Goal: Task Accomplishment & Management: Complete application form

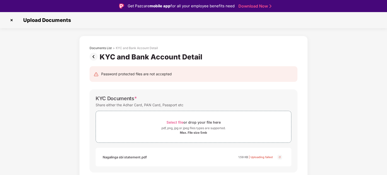
scroll to position [12, 0]
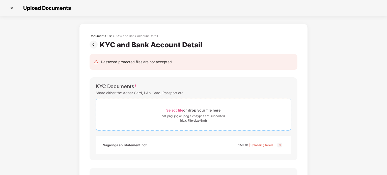
click at [172, 111] on span "Select file" at bounding box center [174, 110] width 17 height 4
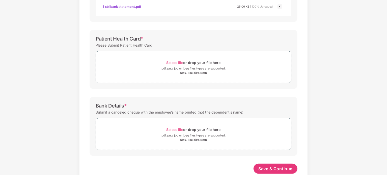
scroll to position [150, 0]
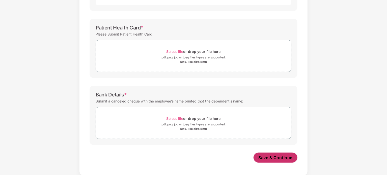
click at [272, 159] on span "Save & Continue" at bounding box center [276, 158] width 34 height 6
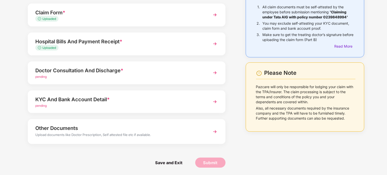
scroll to position [0, 0]
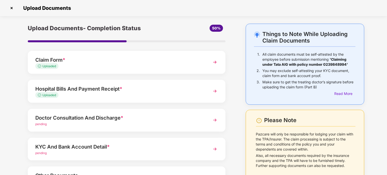
click at [216, 122] on img at bounding box center [214, 120] width 9 height 9
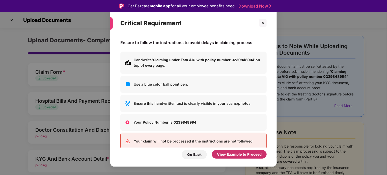
click at [246, 154] on div "View Example to Proceed" at bounding box center [239, 155] width 45 height 6
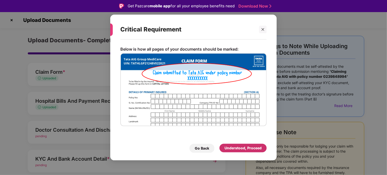
click at [245, 151] on div "Understood, Proceed" at bounding box center [242, 149] width 37 height 6
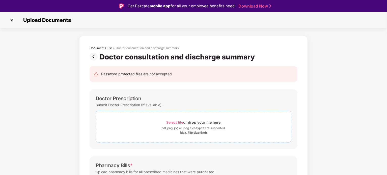
click at [175, 121] on span "Select file" at bounding box center [174, 122] width 17 height 4
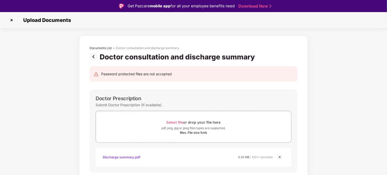
scroll to position [84, 0]
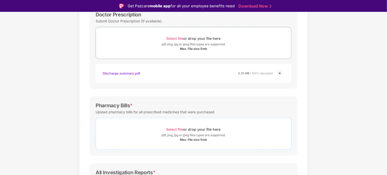
click at [179, 130] on span "Select file" at bounding box center [174, 129] width 17 height 4
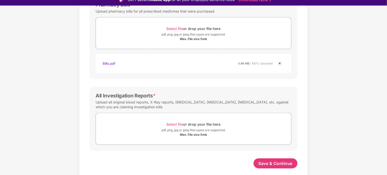
scroll to position [12, 0]
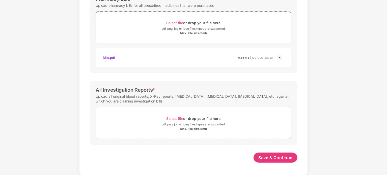
click at [174, 118] on span "Select file" at bounding box center [174, 119] width 17 height 4
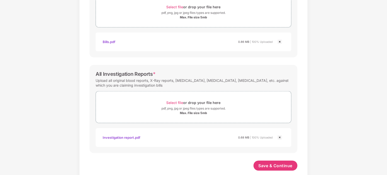
scroll to position [203, 0]
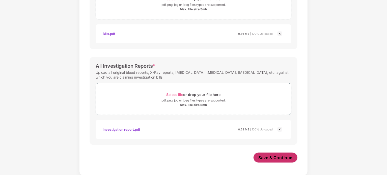
click at [278, 156] on span "Save & Continue" at bounding box center [276, 158] width 34 height 6
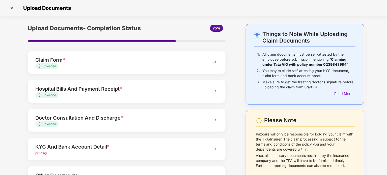
scroll to position [47, 0]
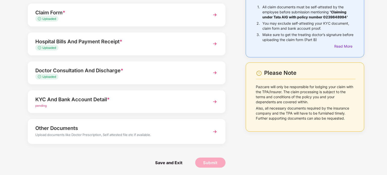
click at [213, 102] on img at bounding box center [214, 101] width 9 height 9
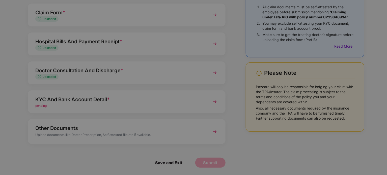
scroll to position [0, 0]
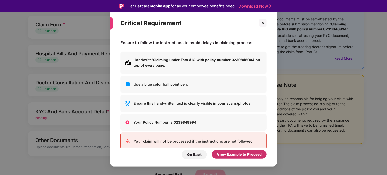
click at [241, 153] on div "View Example to Proceed" at bounding box center [239, 155] width 45 height 6
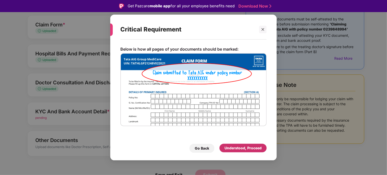
click at [237, 146] on div "Understood, Proceed" at bounding box center [242, 149] width 37 height 6
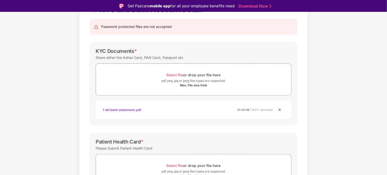
scroll to position [24, 0]
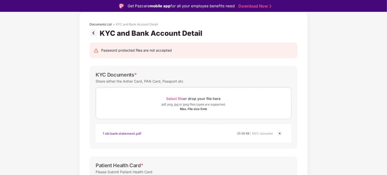
click at [179, 98] on span "Select file" at bounding box center [174, 99] width 17 height 4
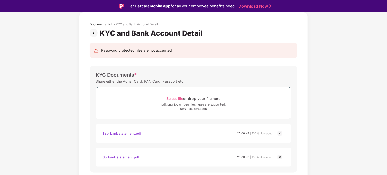
click at [280, 134] on img at bounding box center [280, 134] width 6 height 6
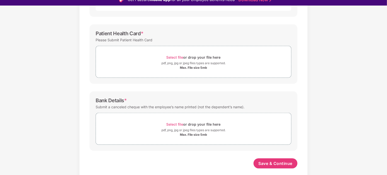
scroll to position [12, 0]
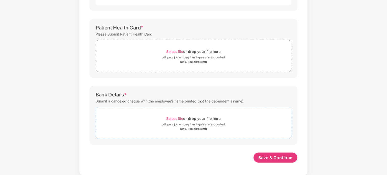
click at [177, 120] on span "Select file" at bounding box center [174, 119] width 17 height 4
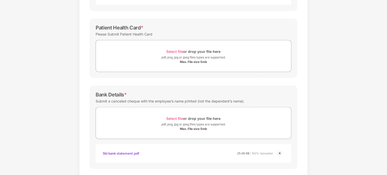
scroll to position [174, 0]
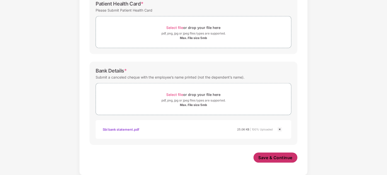
click at [277, 158] on span "Save & Continue" at bounding box center [276, 158] width 34 height 6
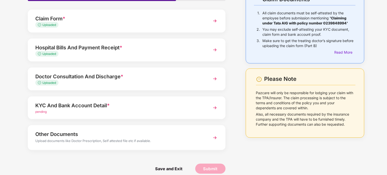
scroll to position [47, 0]
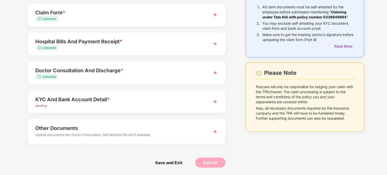
click at [213, 102] on img at bounding box center [214, 101] width 9 height 9
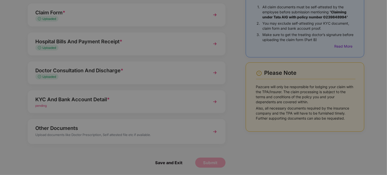
scroll to position [0, 0]
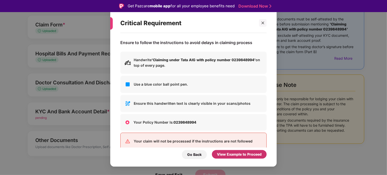
click at [225, 154] on div "View Example to Proceed" at bounding box center [239, 155] width 45 height 6
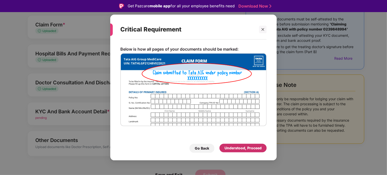
click at [231, 147] on div "Understood, Proceed" at bounding box center [242, 149] width 37 height 6
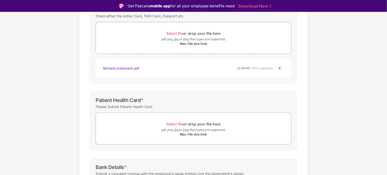
scroll to position [5, 0]
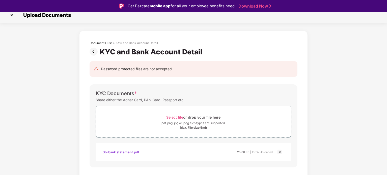
click at [278, 151] on img at bounding box center [280, 152] width 6 height 6
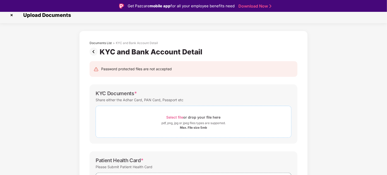
click at [173, 116] on span "Select file" at bounding box center [174, 117] width 17 height 4
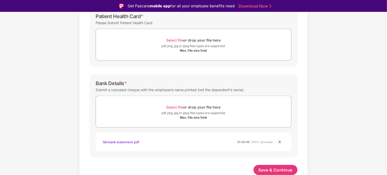
scroll to position [174, 0]
click at [276, 170] on span "Save & Continue" at bounding box center [276, 170] width 34 height 6
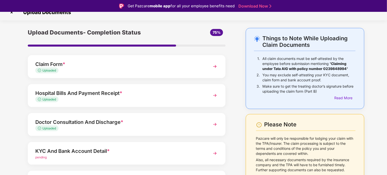
scroll to position [0, 0]
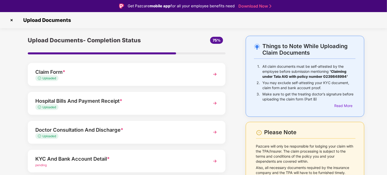
click at [11, 19] on img at bounding box center [12, 20] width 8 height 8
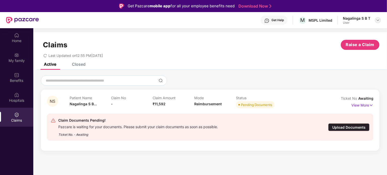
click at [378, 20] on img at bounding box center [378, 20] width 4 height 4
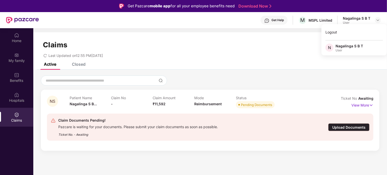
click at [352, 47] on div "Nagalinga S B T" at bounding box center [348, 46] width 27 height 5
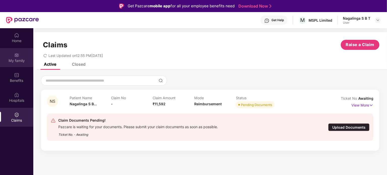
click at [14, 57] on img at bounding box center [16, 55] width 5 height 5
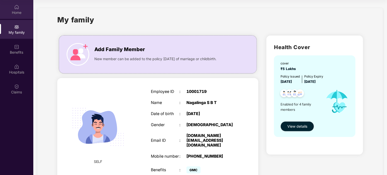
click at [16, 12] on div "Home" at bounding box center [16, 12] width 33 height 5
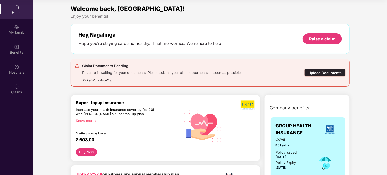
scroll to position [84, 0]
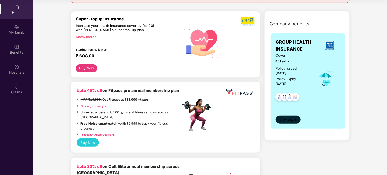
click at [288, 118] on span "View details" at bounding box center [287, 120] width 17 height 5
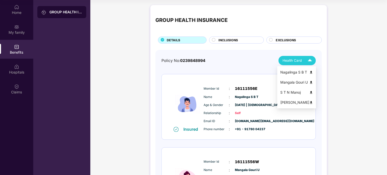
click at [311, 60] on img at bounding box center [309, 60] width 9 height 9
click at [311, 73] on img at bounding box center [311, 73] width 4 height 4
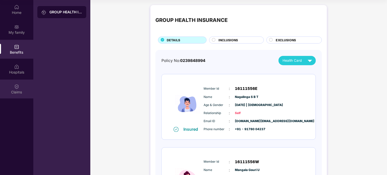
click at [19, 86] on div "Claims" at bounding box center [16, 89] width 33 height 19
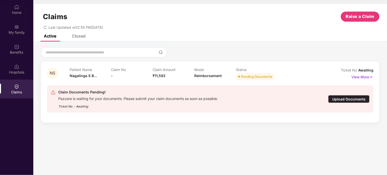
click at [342, 99] on div "Upload Documents" at bounding box center [348, 99] width 41 height 8
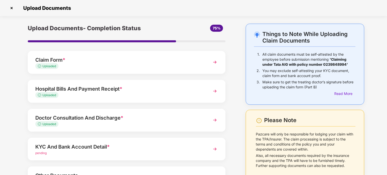
scroll to position [47, 0]
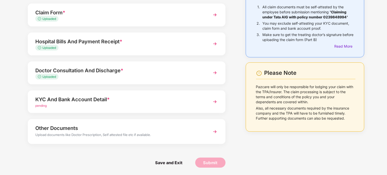
click at [216, 103] on img at bounding box center [214, 101] width 9 height 9
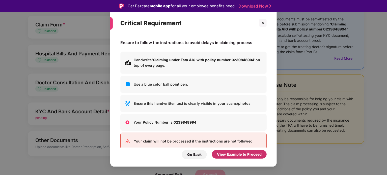
click at [237, 154] on div "View Example to Proceed" at bounding box center [239, 155] width 45 height 6
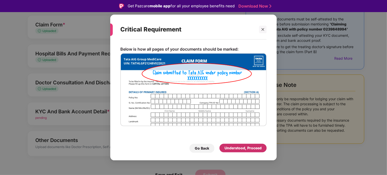
click at [235, 147] on div "Understood, Proceed" at bounding box center [242, 149] width 37 height 6
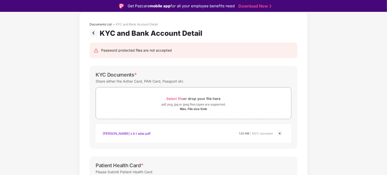
scroll to position [108, 0]
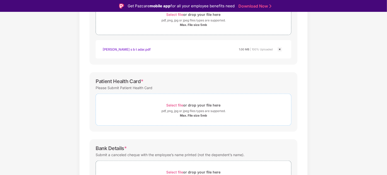
click at [176, 105] on span "Select file" at bounding box center [174, 105] width 17 height 4
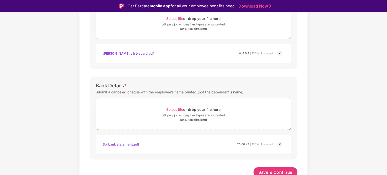
scroll to position [197, 0]
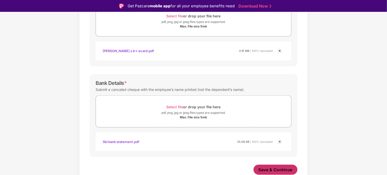
click at [279, 168] on span "Save & Continue" at bounding box center [276, 170] width 34 height 6
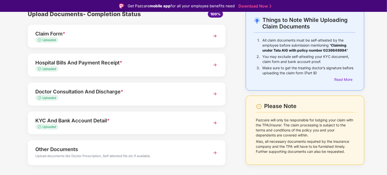
scroll to position [35, 0]
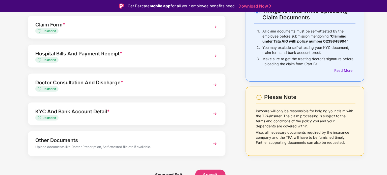
click at [216, 143] on img at bounding box center [214, 143] width 9 height 9
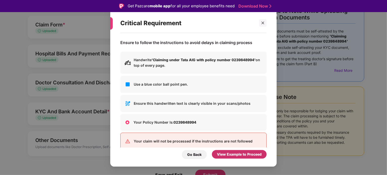
click at [241, 156] on div "View Example to Proceed" at bounding box center [239, 155] width 45 height 6
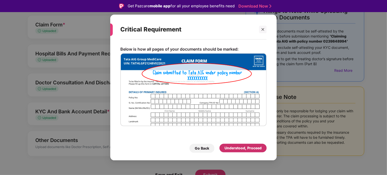
click at [241, 150] on div "Understood, Proceed" at bounding box center [242, 149] width 37 height 6
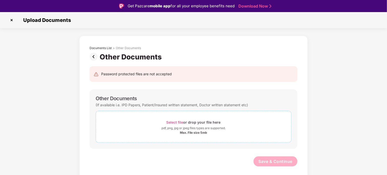
click at [176, 122] on span "Select file" at bounding box center [174, 122] width 17 height 4
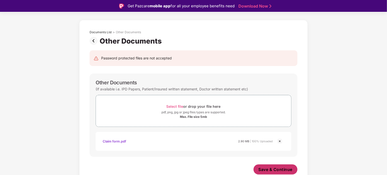
click at [269, 167] on span "Save & Continue" at bounding box center [276, 170] width 34 height 6
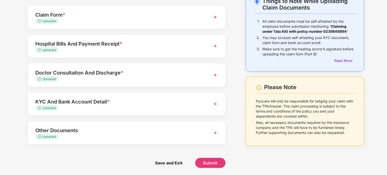
scroll to position [33, 0]
click at [207, 162] on span "Submit" at bounding box center [210, 163] width 14 height 6
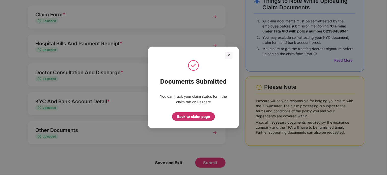
click at [193, 119] on div "Back to claim page" at bounding box center [193, 117] width 33 height 6
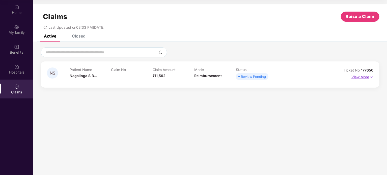
click at [372, 77] on img at bounding box center [371, 77] width 4 height 6
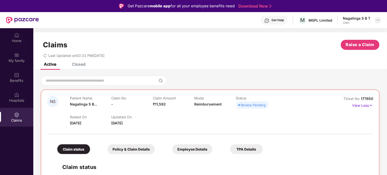
click at [377, 21] on img at bounding box center [378, 20] width 4 height 4
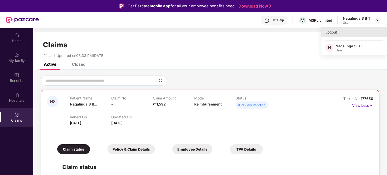
click at [333, 31] on div "Logout" at bounding box center [354, 32] width 66 height 10
